Goal: Task Accomplishment & Management: Use online tool/utility

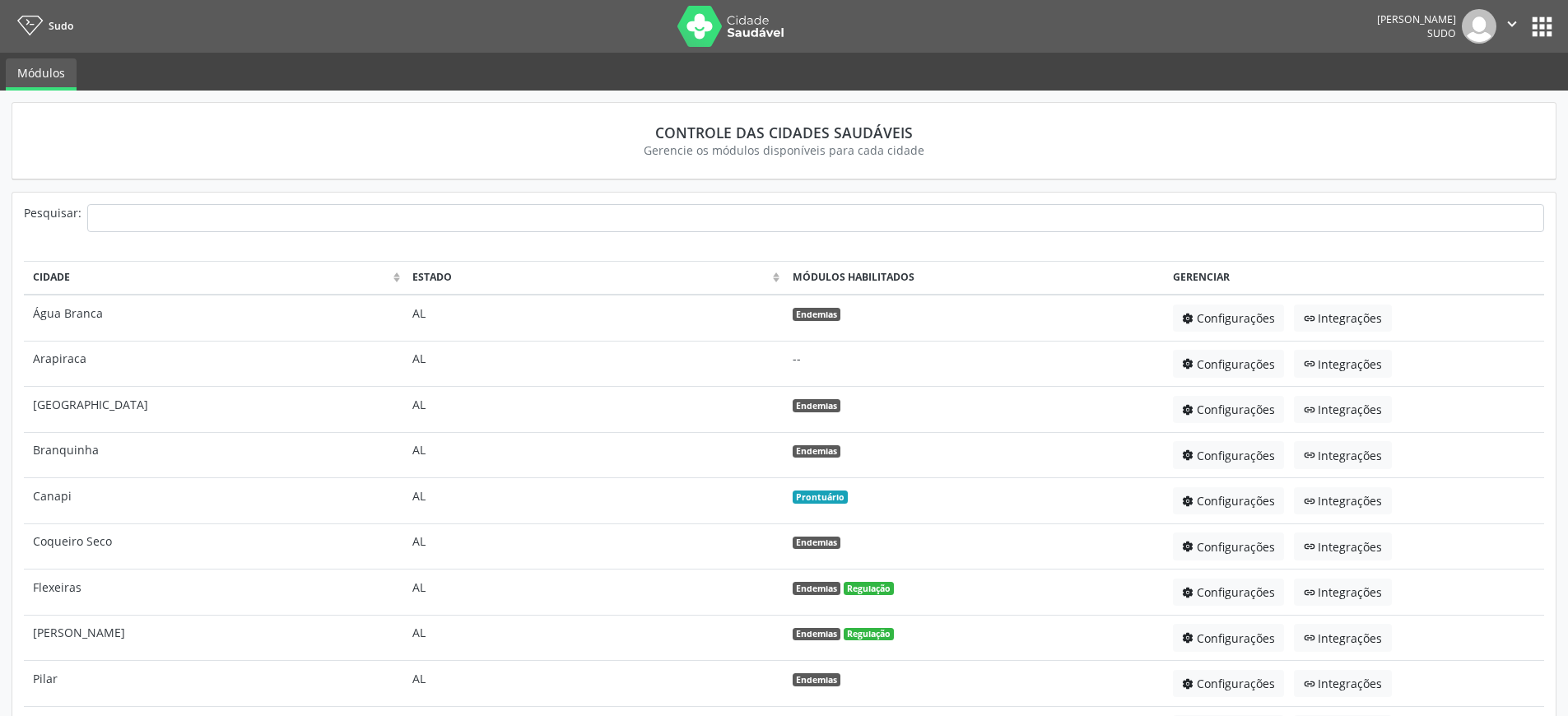
click at [1549, 22] on button "apps" at bounding box center [1542, 26] width 29 height 29
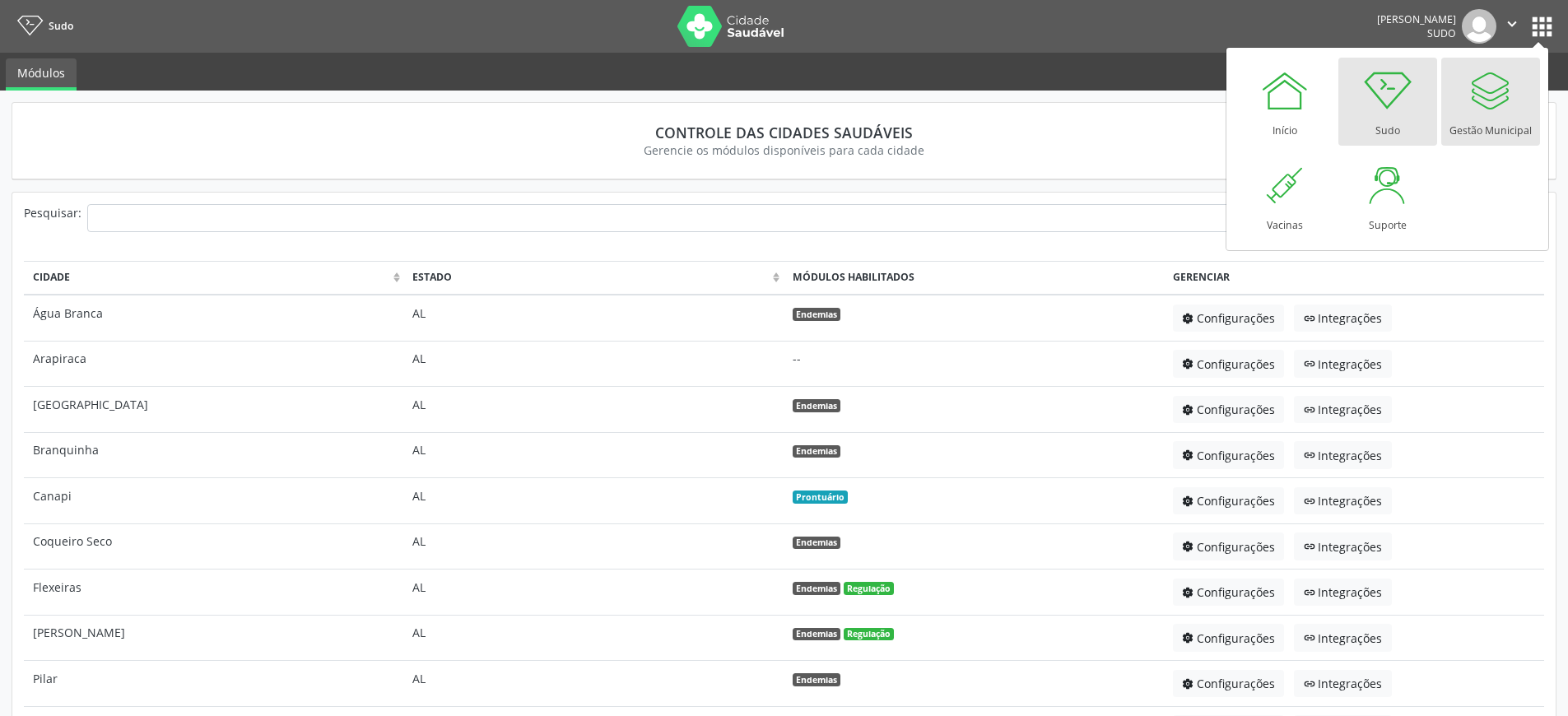
click at [1496, 117] on div "Gestão Municipal" at bounding box center [1491, 126] width 83 height 22
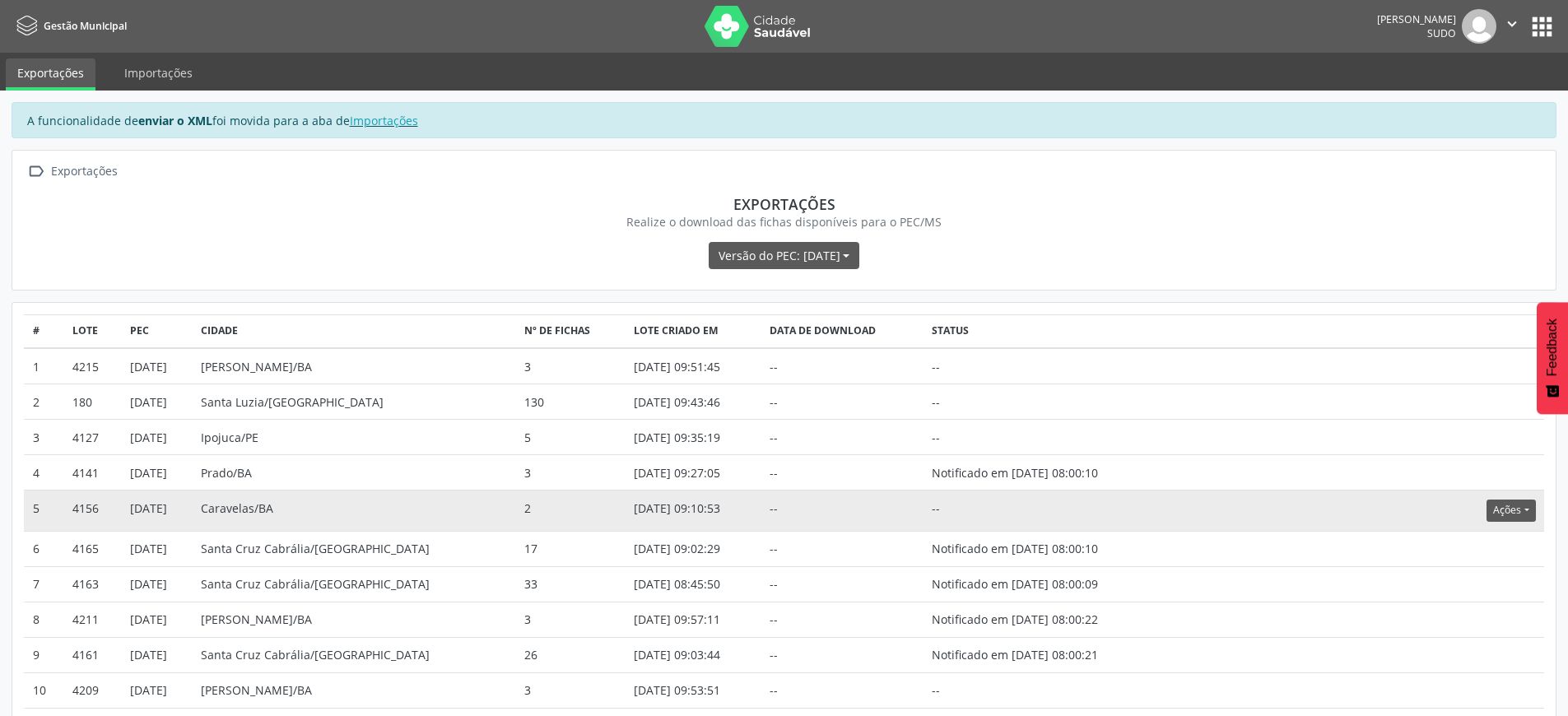
click at [1521, 509] on button "Ações" at bounding box center [1510, 510] width 48 height 22
click at [1465, 607] on link "Atualizar" at bounding box center [1476, 612] width 114 height 23
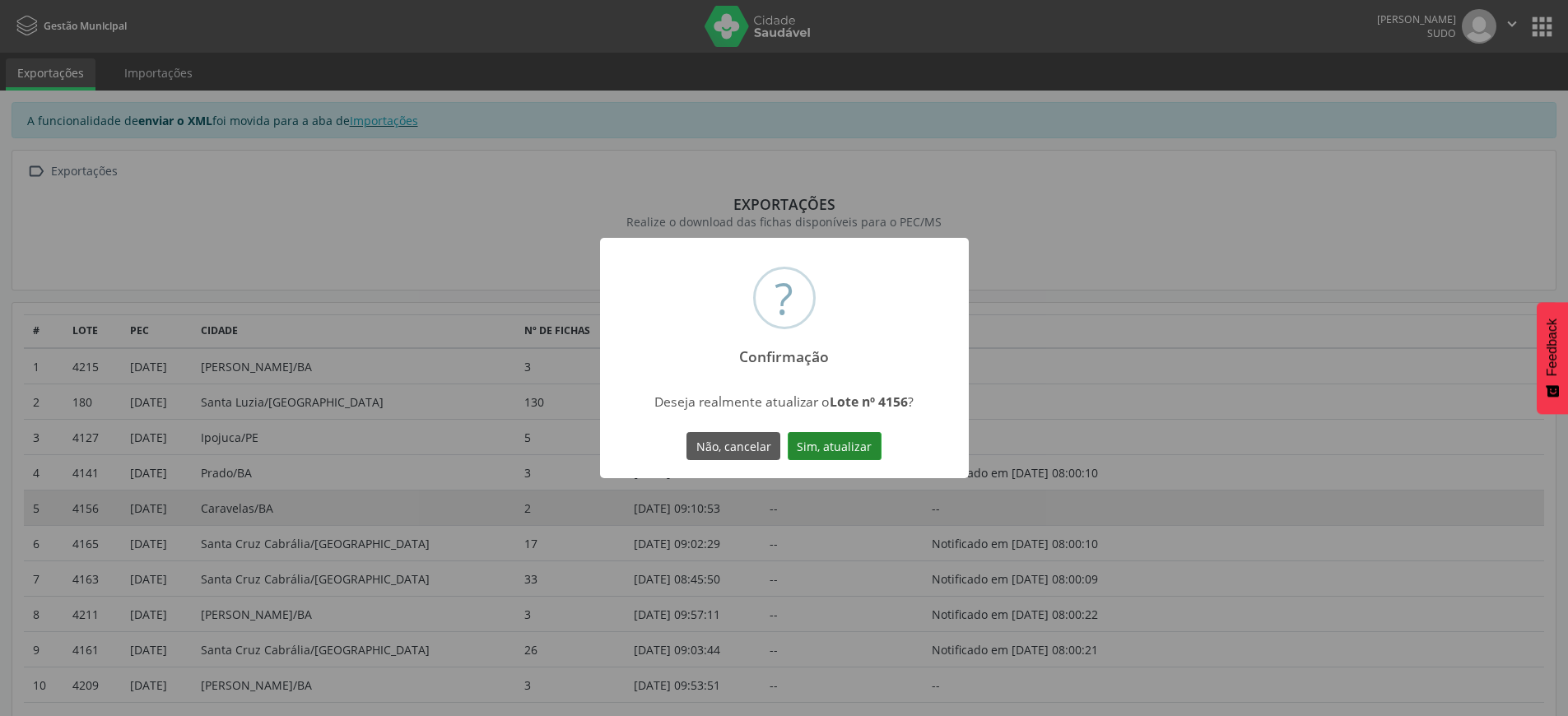
click at [851, 448] on button "Sim, atualizar" at bounding box center [834, 446] width 94 height 28
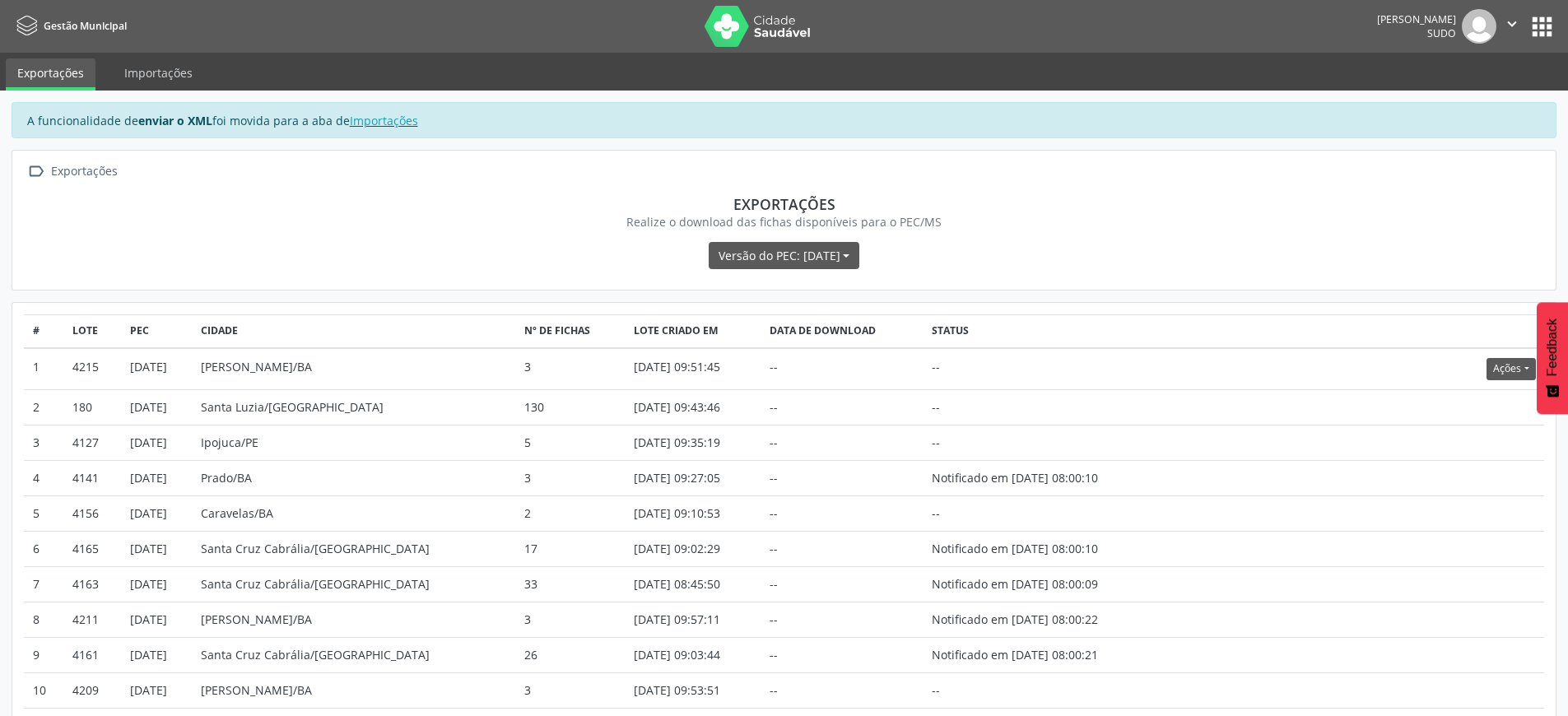
click at [1518, 22] on icon "" at bounding box center [1512, 24] width 18 height 18
click at [1471, 101] on link "Sair" at bounding box center [1469, 100] width 114 height 23
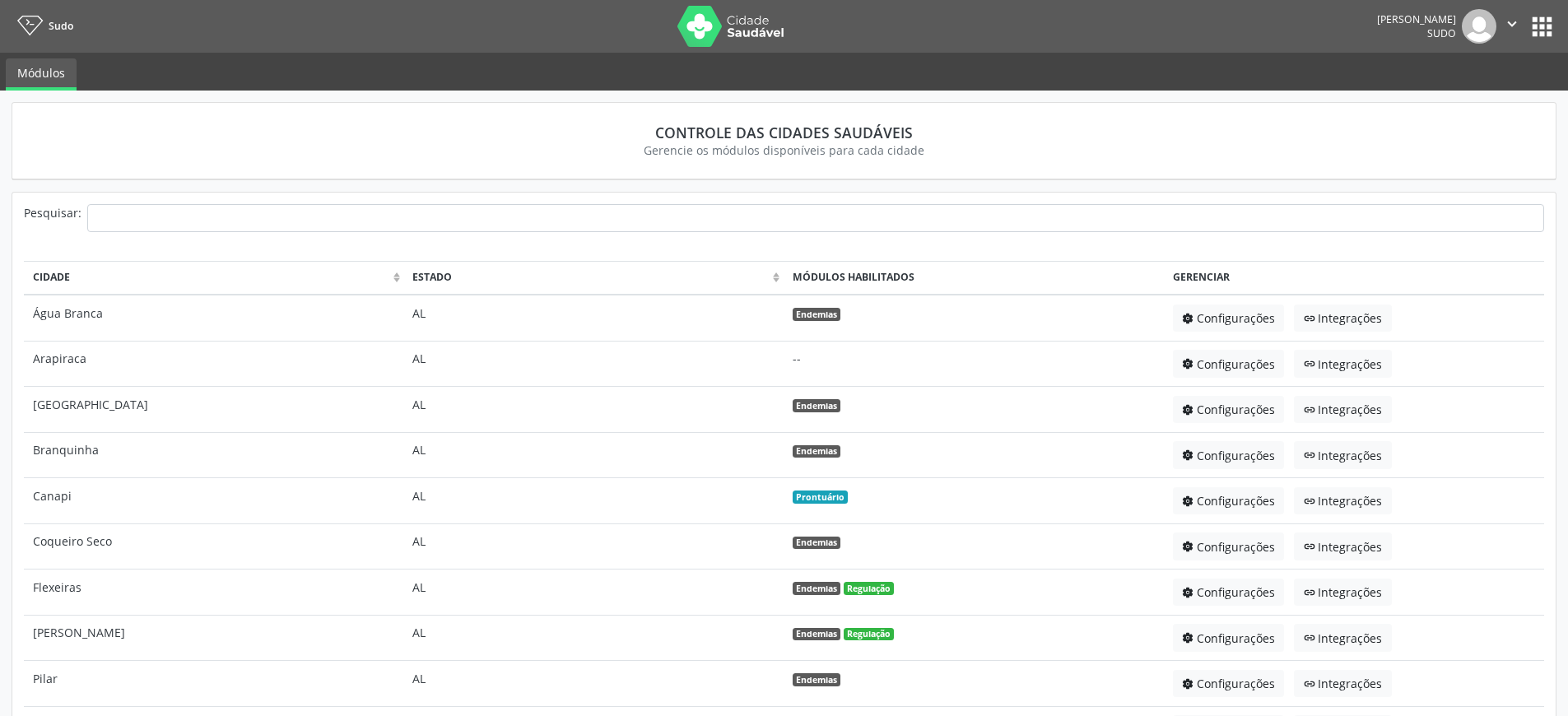
click at [1545, 28] on button "apps" at bounding box center [1542, 26] width 29 height 29
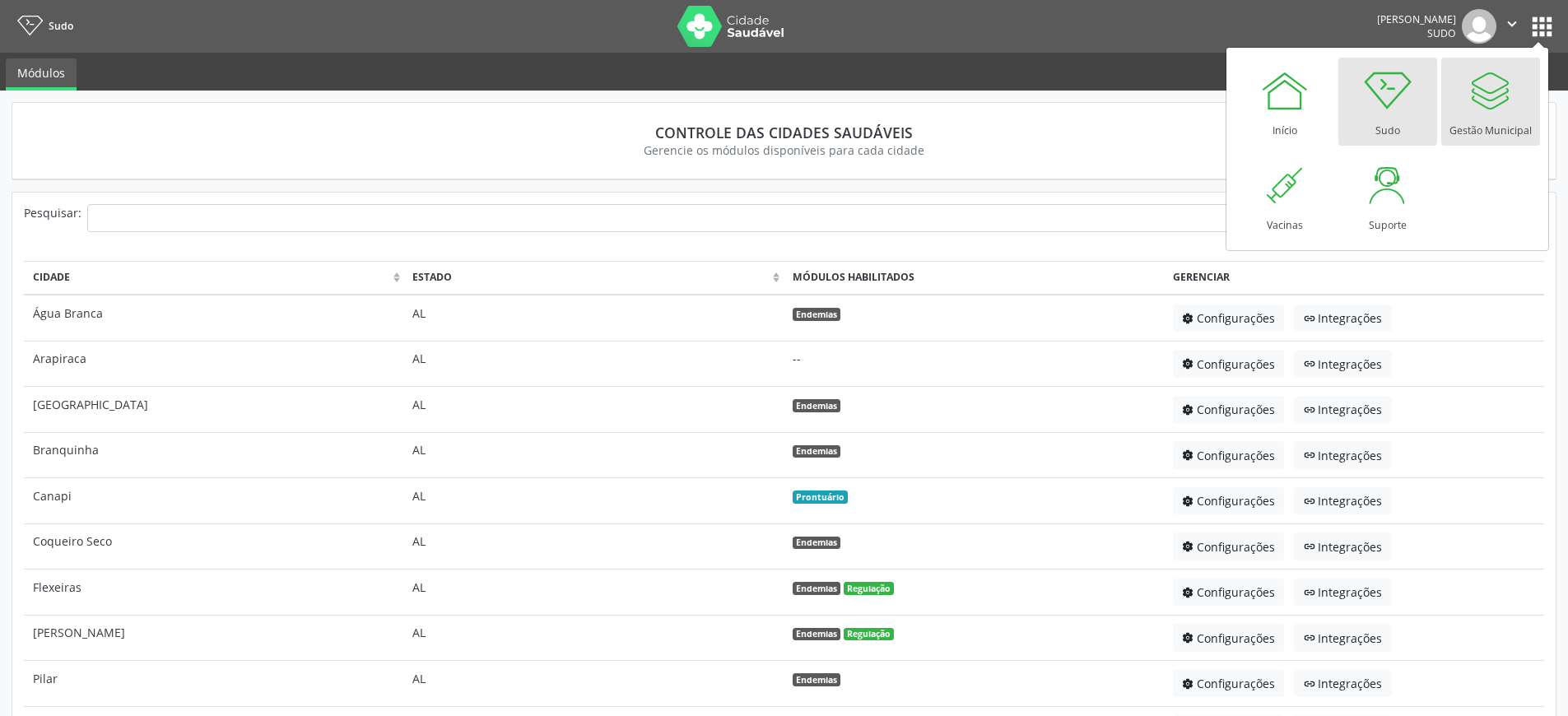
click at [1507, 114] on div at bounding box center [1491, 91] width 49 height 49
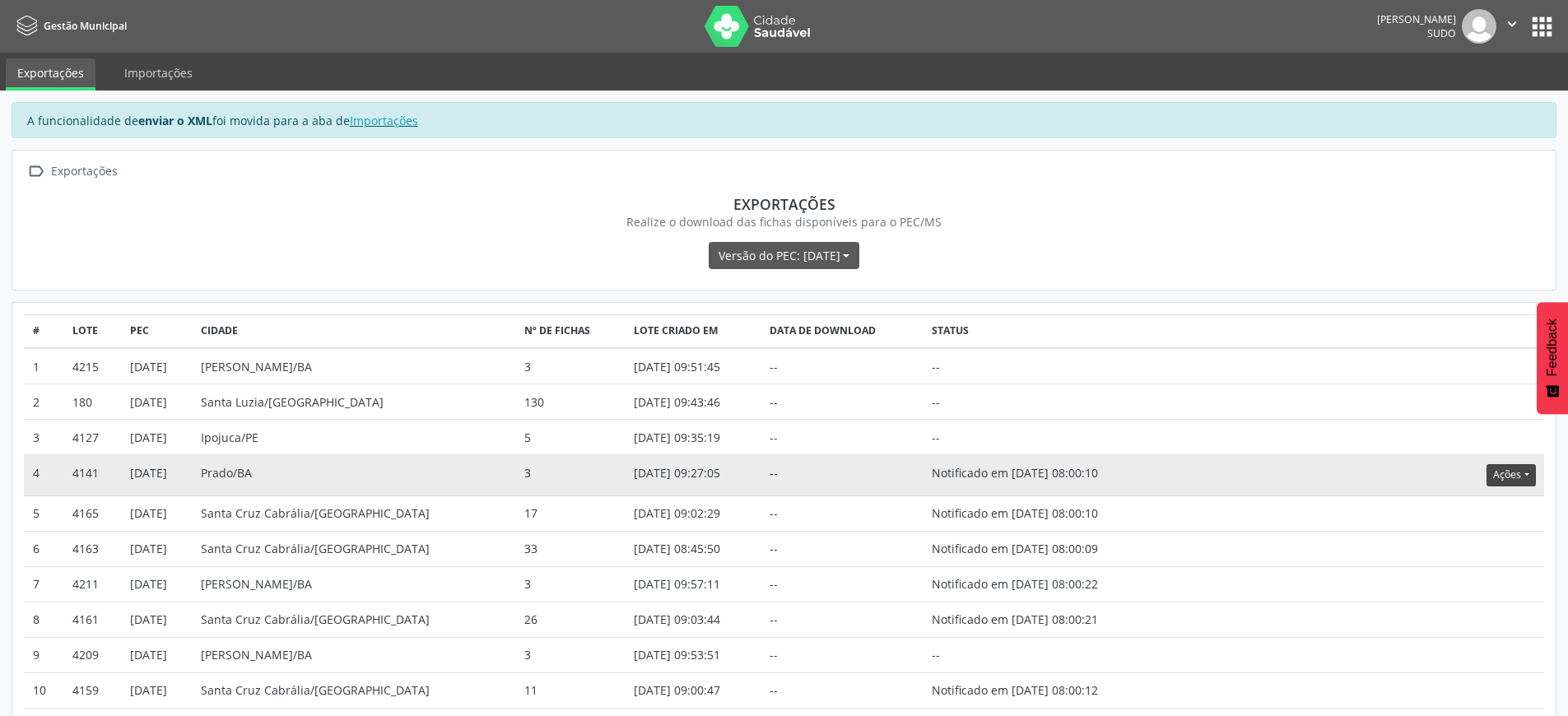
click at [1513, 477] on button "Ações" at bounding box center [1510, 475] width 48 height 22
click at [1476, 574] on link "Atualizar" at bounding box center [1476, 577] width 114 height 23
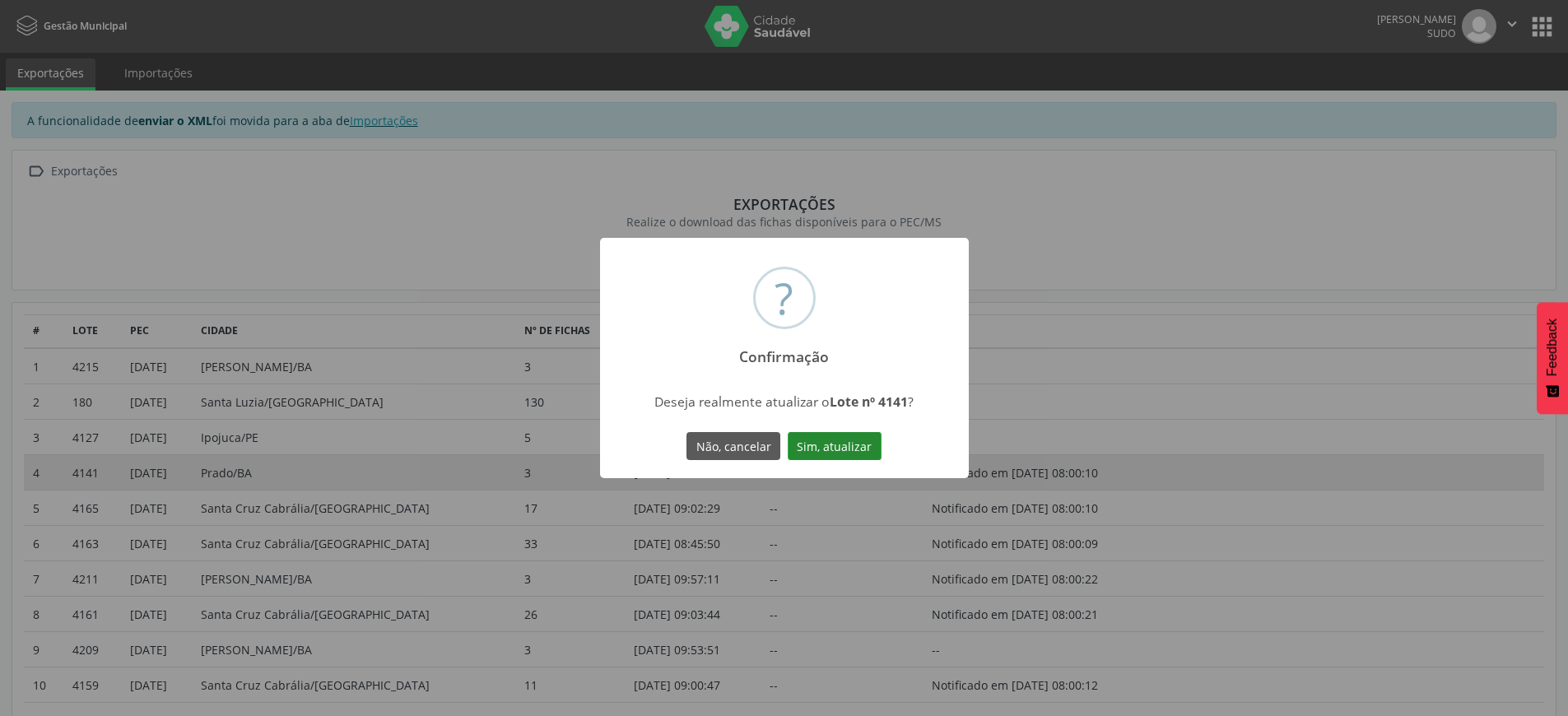
click at [852, 447] on button "Sim, atualizar" at bounding box center [834, 446] width 94 height 28
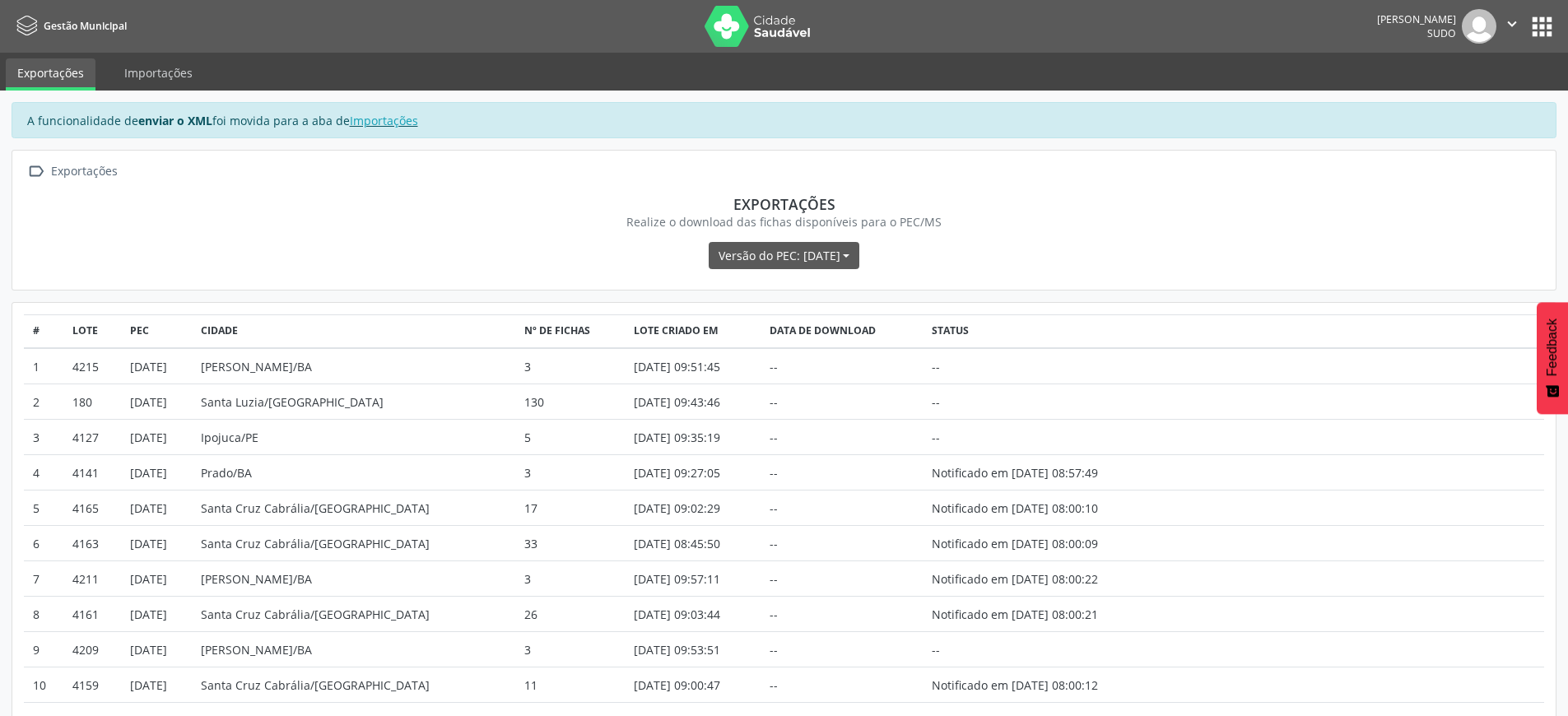
click at [1517, 11] on button "" at bounding box center [1512, 26] width 32 height 34
click at [1470, 103] on link "Sair" at bounding box center [1469, 100] width 114 height 23
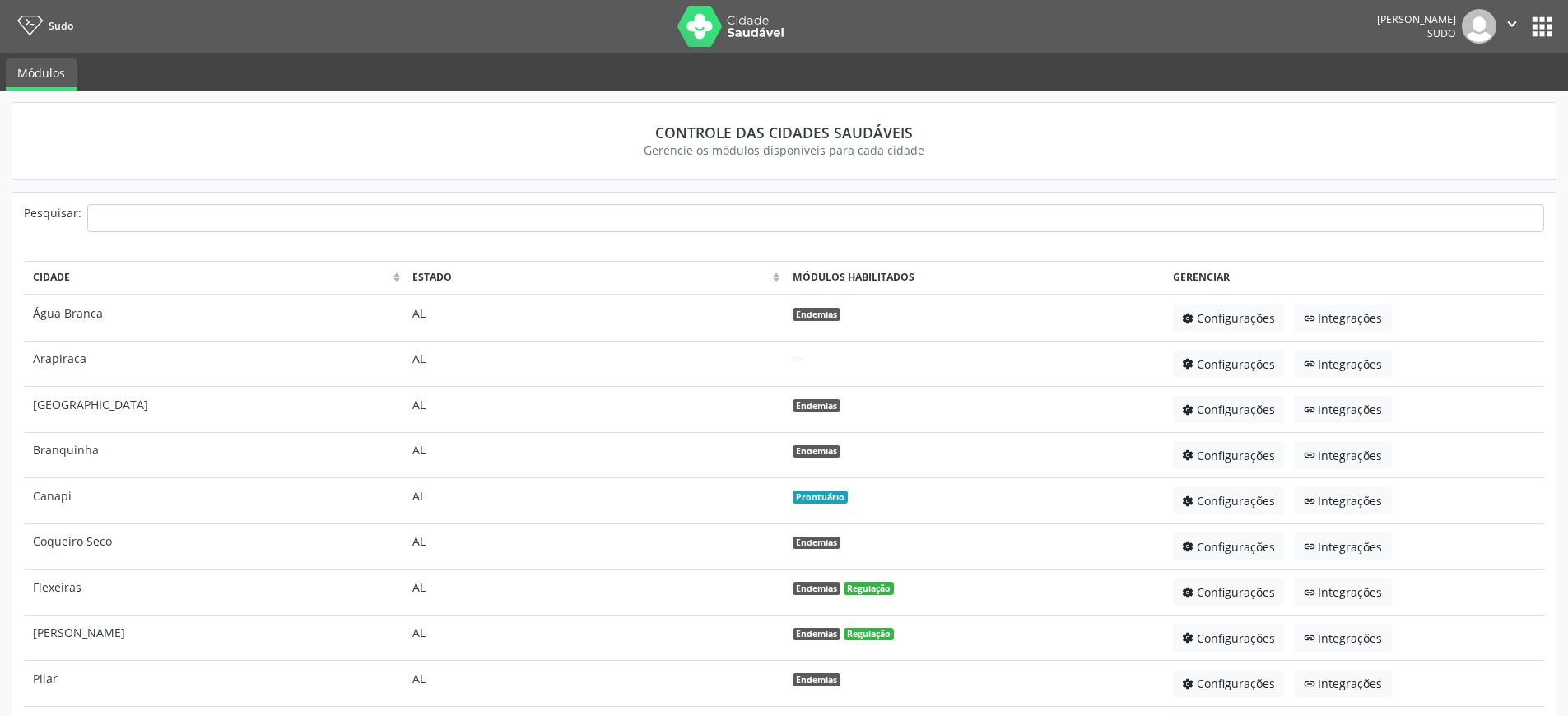
click at [1538, 32] on button "apps" at bounding box center [1542, 26] width 29 height 29
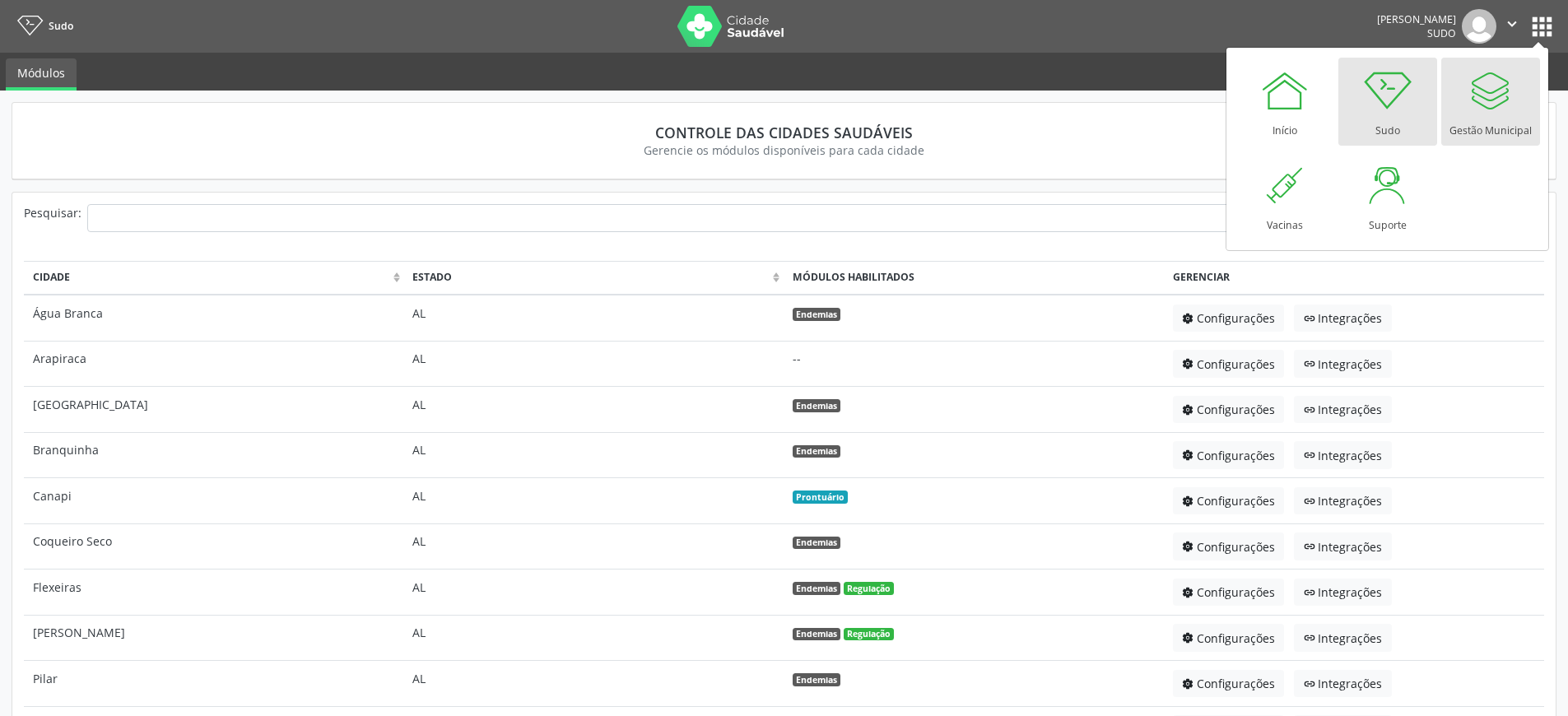
click at [1494, 111] on div at bounding box center [1491, 91] width 49 height 49
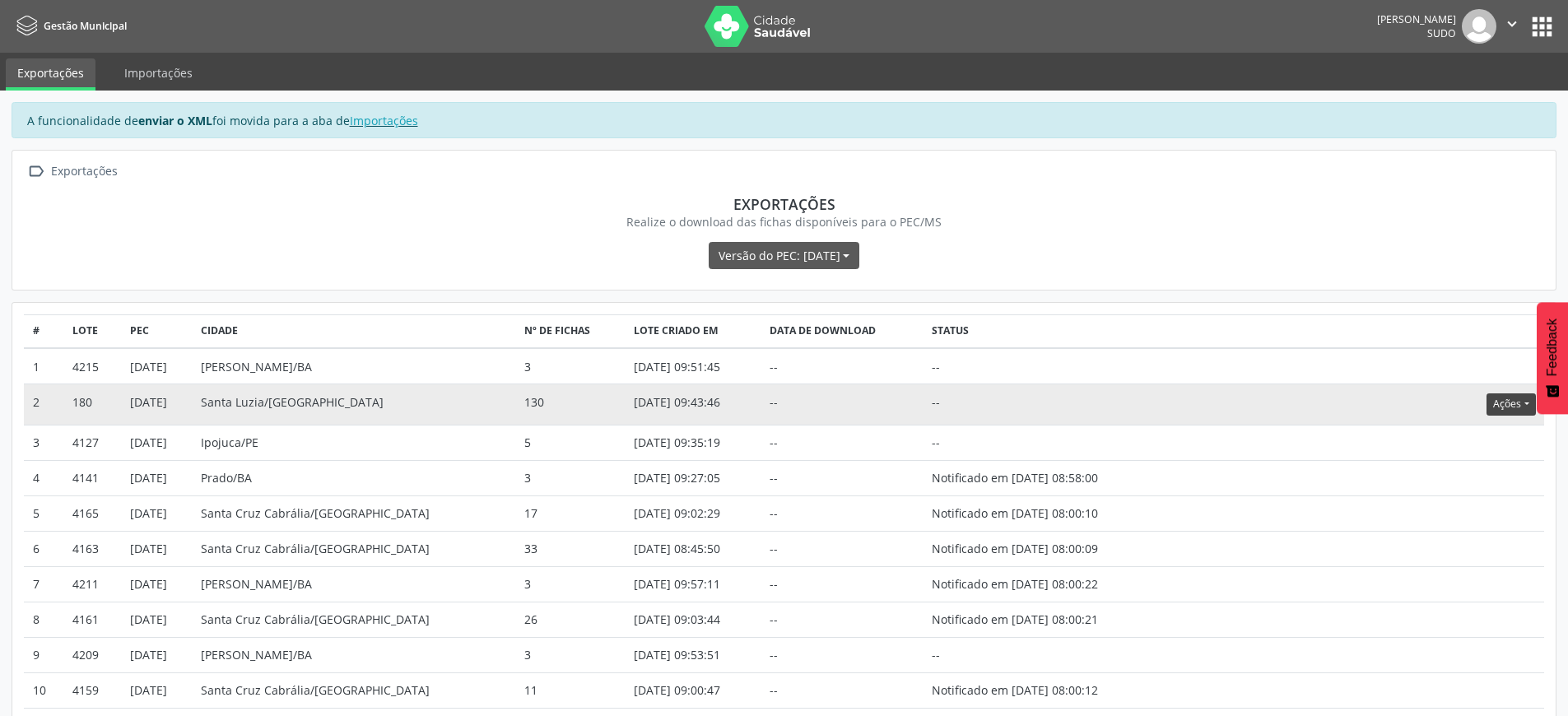
click at [1494, 402] on button "Ações" at bounding box center [1510, 404] width 48 height 22
click at [1451, 507] on link "Atualizar" at bounding box center [1476, 506] width 114 height 23
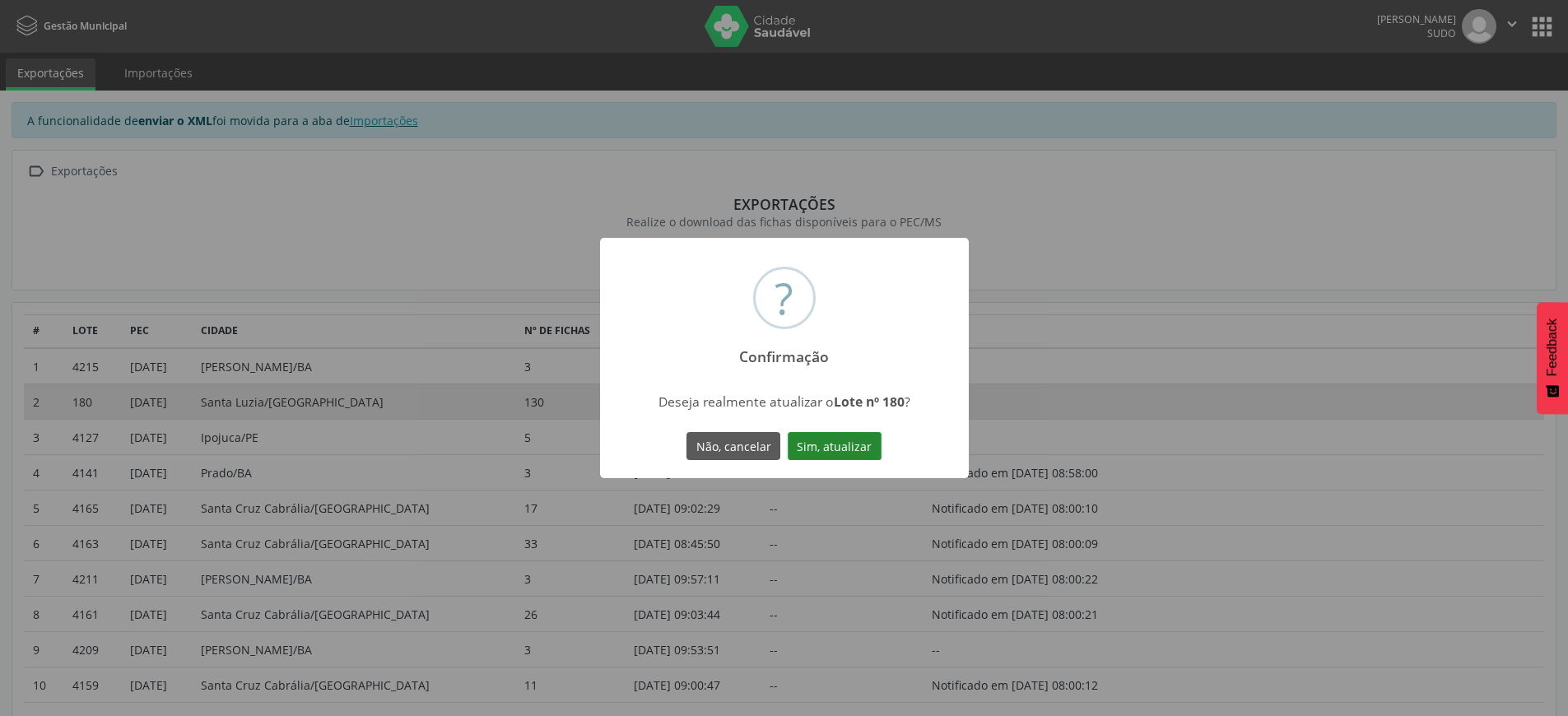
click at [843, 446] on button "Sim, atualizar" at bounding box center [834, 446] width 94 height 28
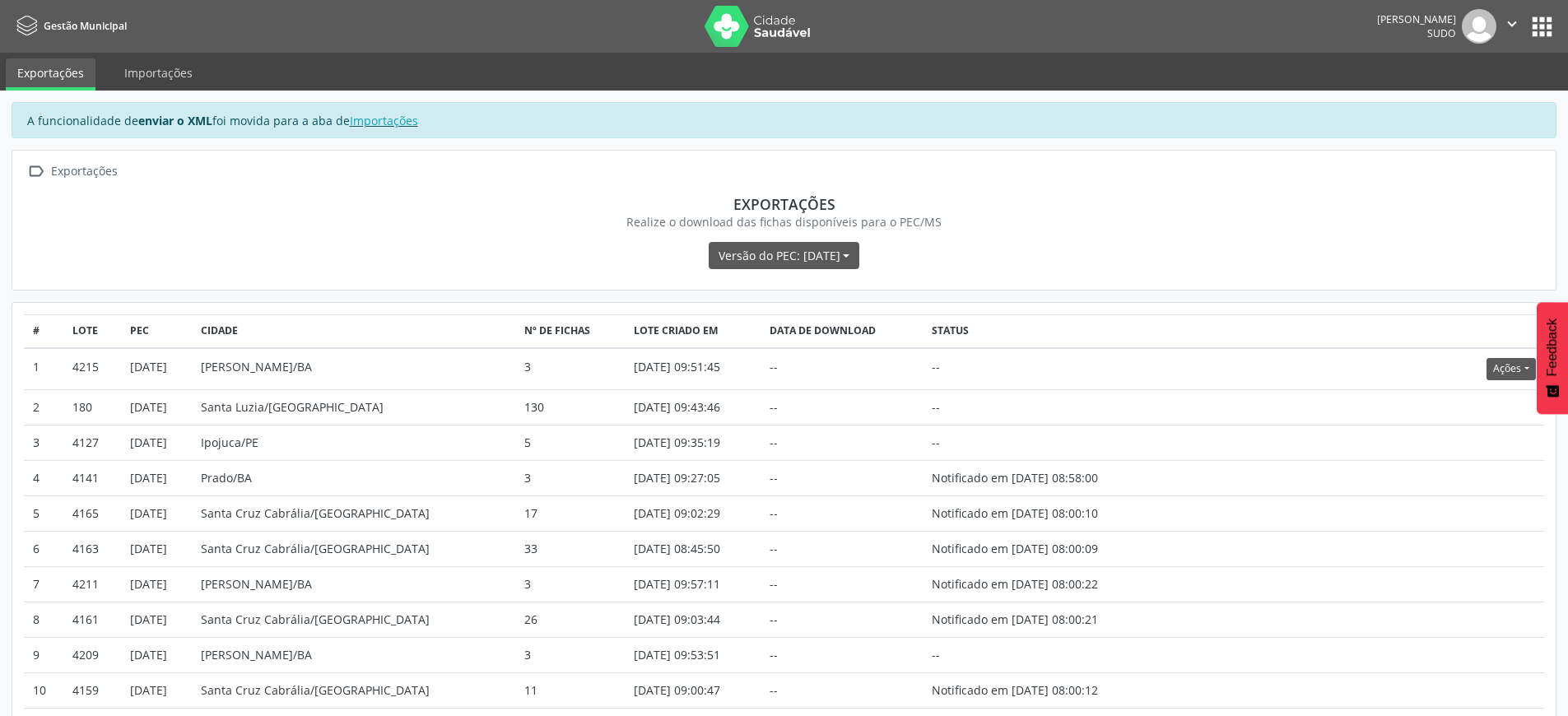
click at [1509, 25] on icon "" at bounding box center [1512, 24] width 18 height 18
click at [1465, 96] on link "Sair" at bounding box center [1469, 100] width 114 height 23
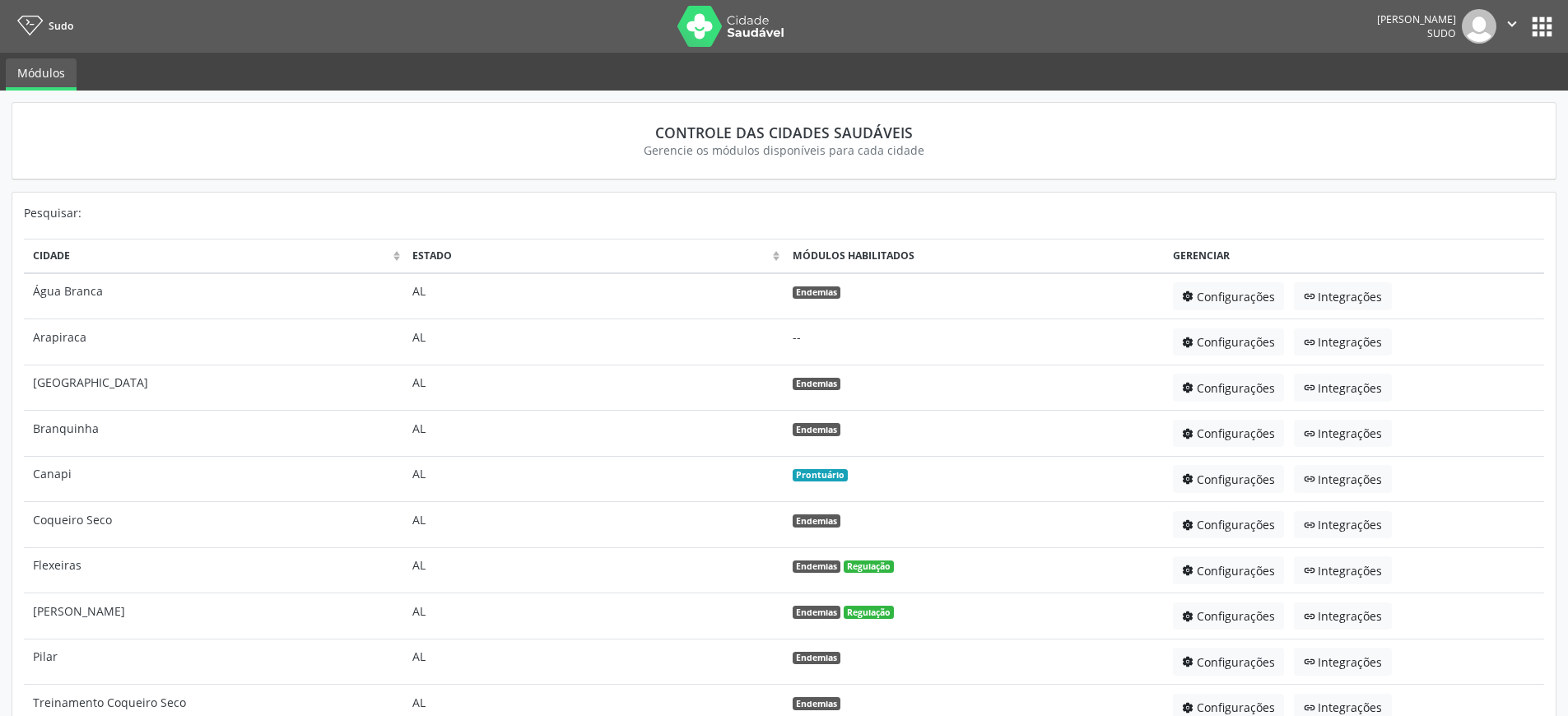
click at [1560, 33] on nav "Sudo [PERSON_NAME] Sudo  Configurações Sair apps" at bounding box center [784, 26] width 1568 height 53
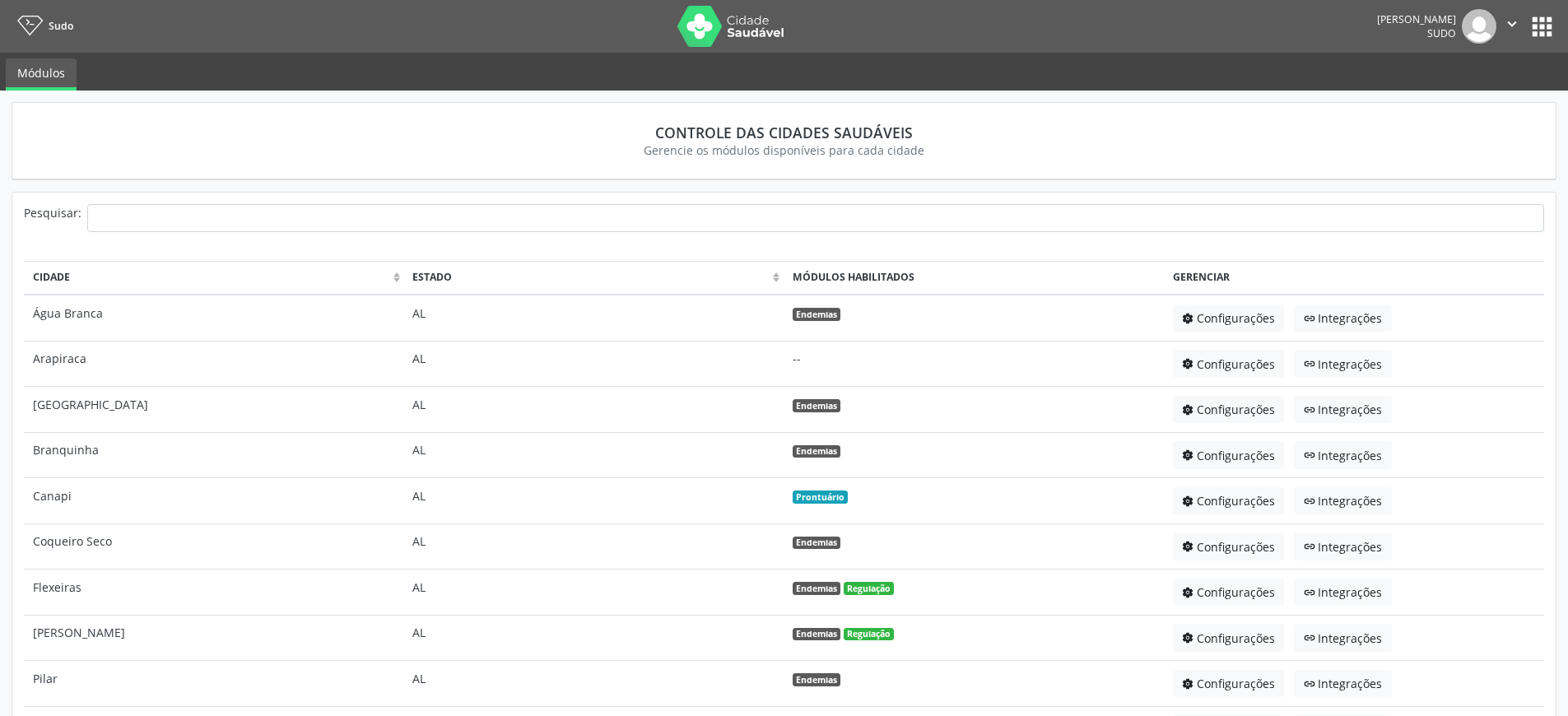
click at [1550, 27] on button "apps" at bounding box center [1542, 26] width 29 height 29
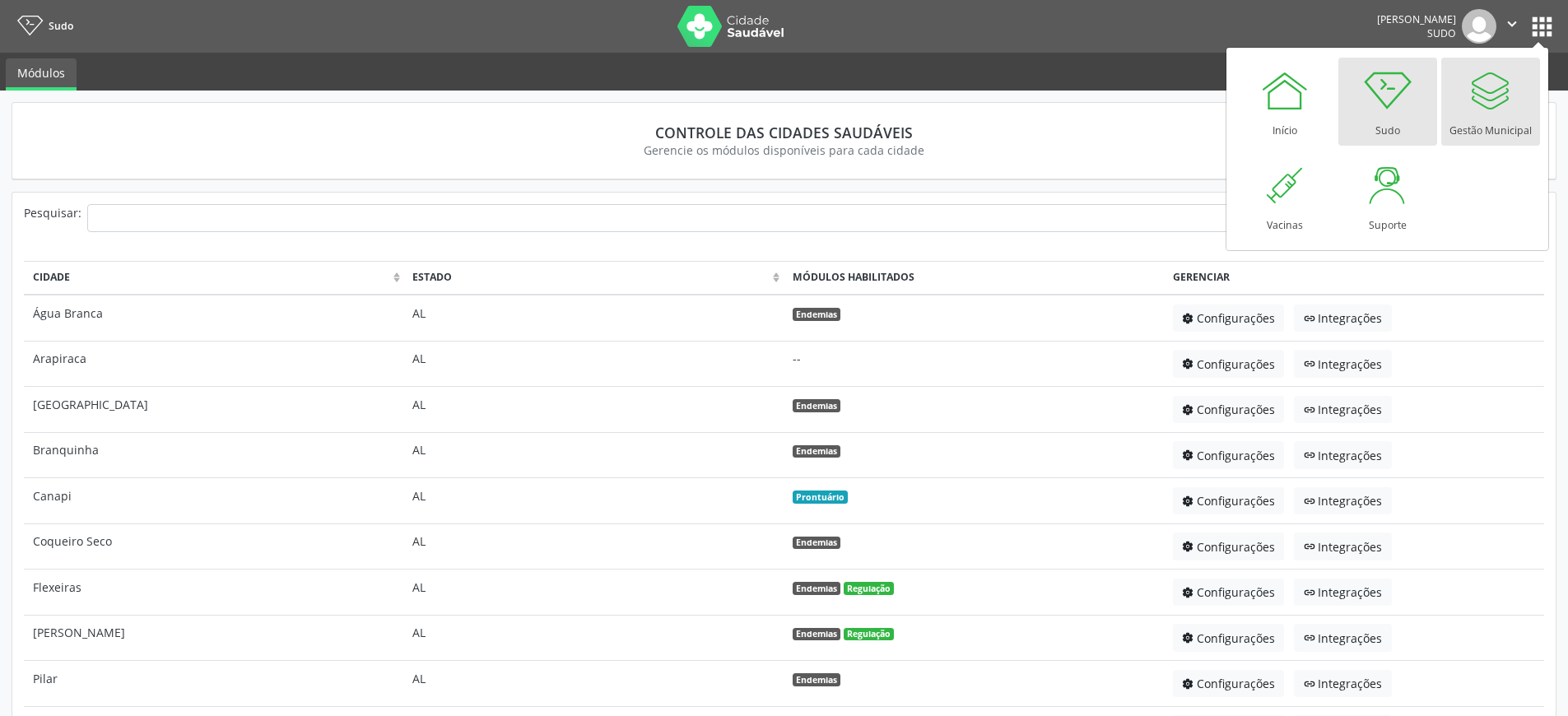
click at [1498, 107] on div at bounding box center [1491, 91] width 49 height 49
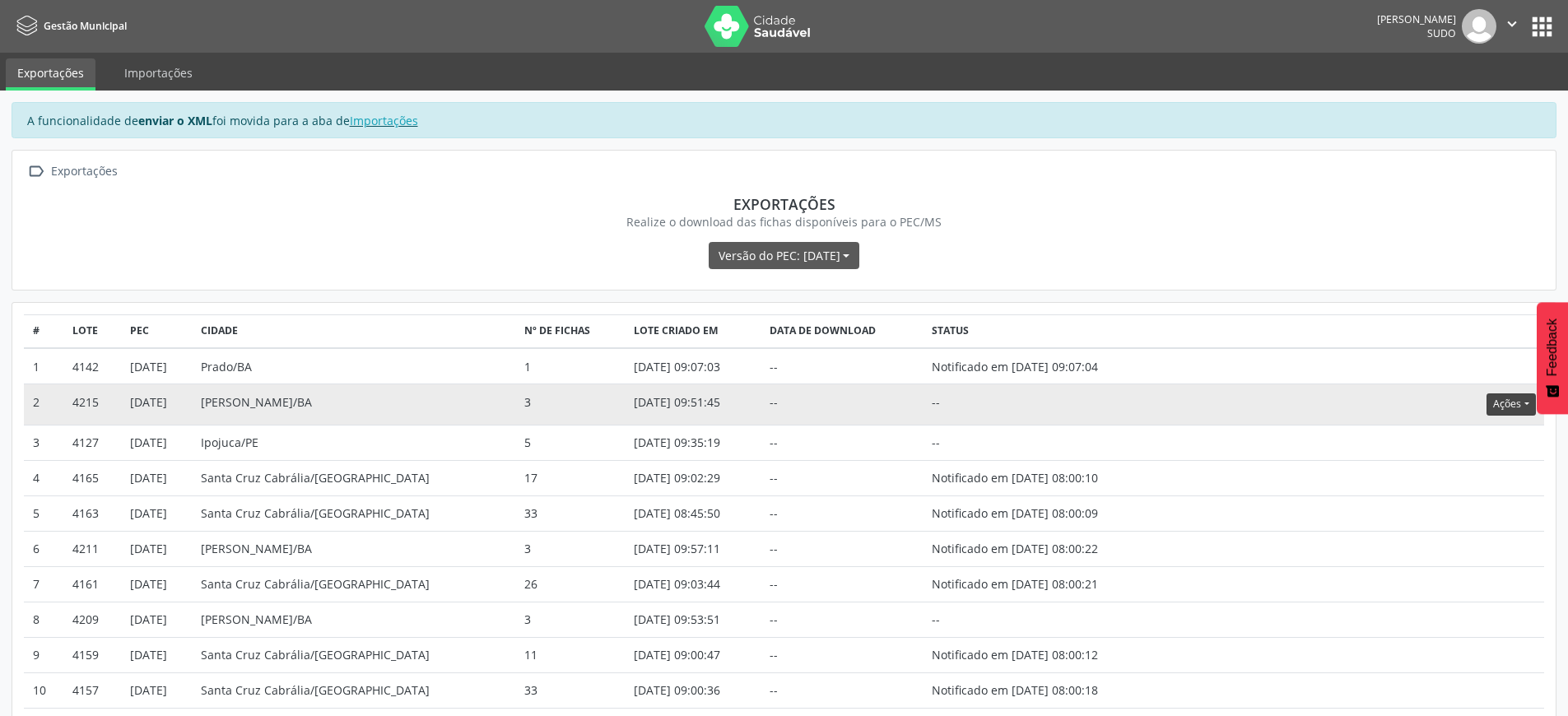
click at [1502, 405] on button "Ações" at bounding box center [1510, 404] width 48 height 22
click at [1459, 509] on link "Atualizar" at bounding box center [1476, 506] width 114 height 23
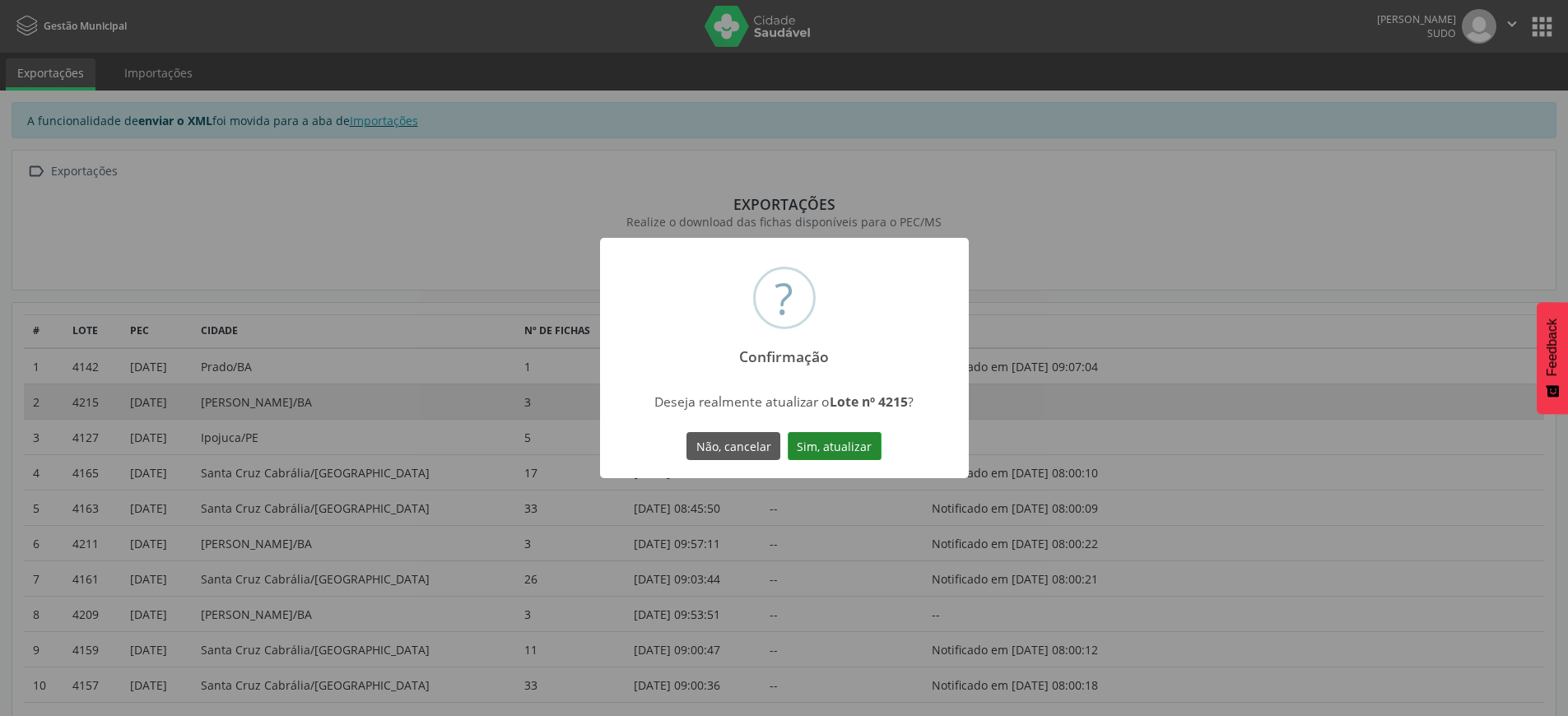
click at [835, 439] on button "Sim, atualizar" at bounding box center [834, 446] width 94 height 28
